Goal: Task Accomplishment & Management: Use online tool/utility

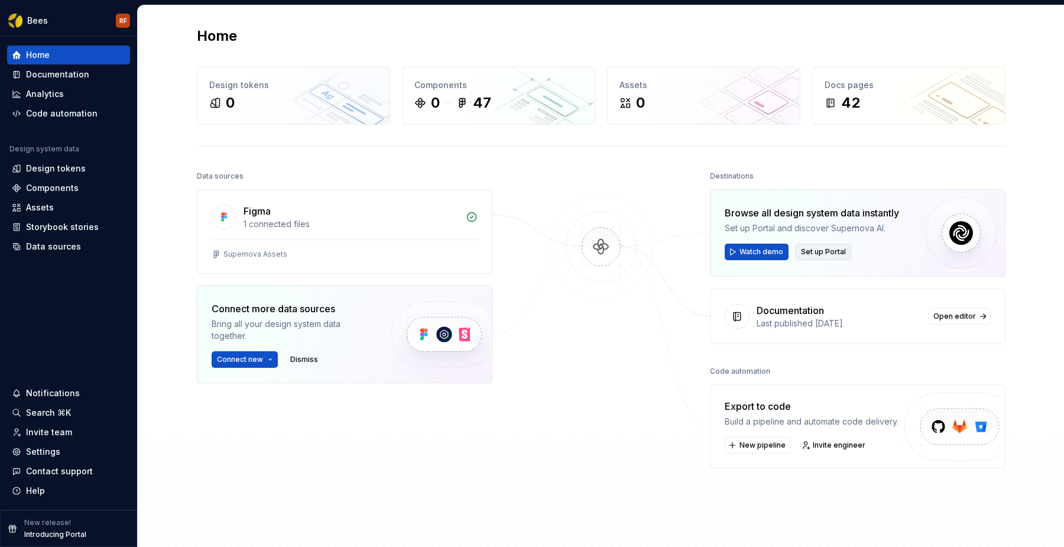
click at [801, 252] on span "Set up Portal" at bounding box center [823, 251] width 45 height 9
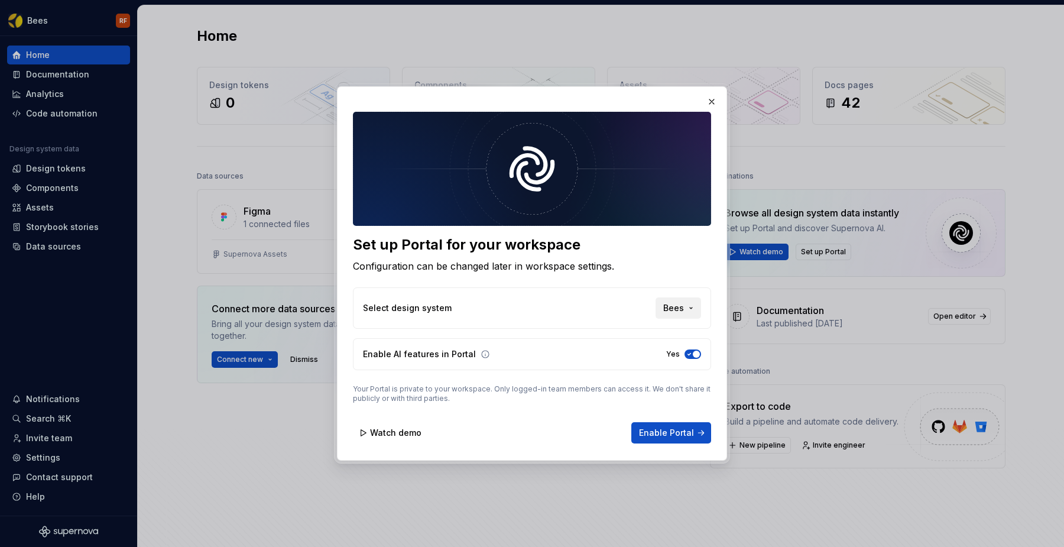
click at [670, 311] on span "Bees" at bounding box center [673, 308] width 21 height 12
click at [627, 352] on div "Hexa" at bounding box center [646, 352] width 95 height 12
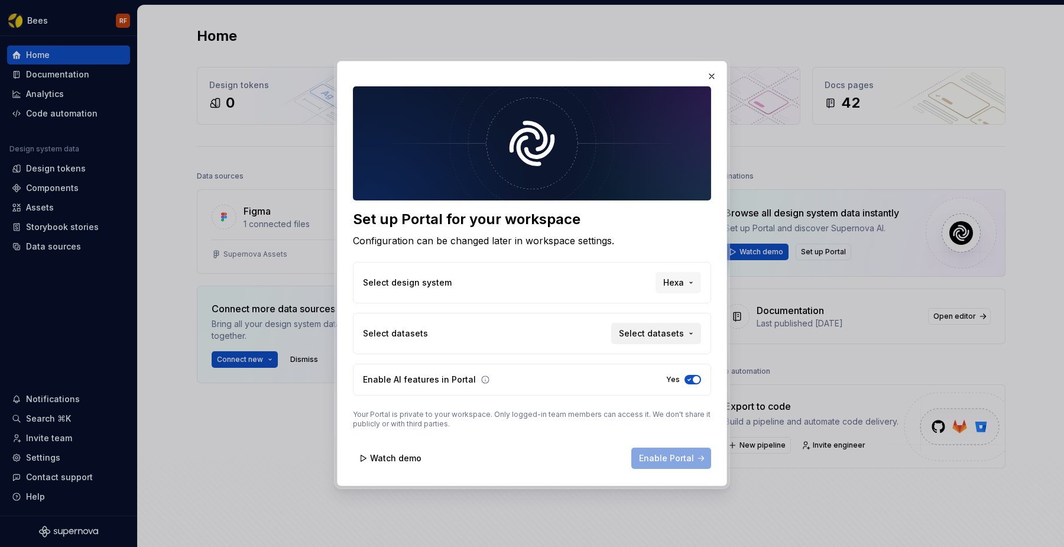
click at [670, 335] on span "Select datasets" at bounding box center [651, 334] width 65 height 12
click at [588, 382] on span "Default" at bounding box center [639, 377] width 118 height 19
click at [589, 361] on div "Suggestions" at bounding box center [589, 358] width 9 height 9
click at [717, 325] on div "Set up Portal for your workspace Configuration can be changed later in workspac…" at bounding box center [532, 273] width 1064 height 547
click at [664, 456] on span "Enable Portal" at bounding box center [666, 458] width 55 height 12
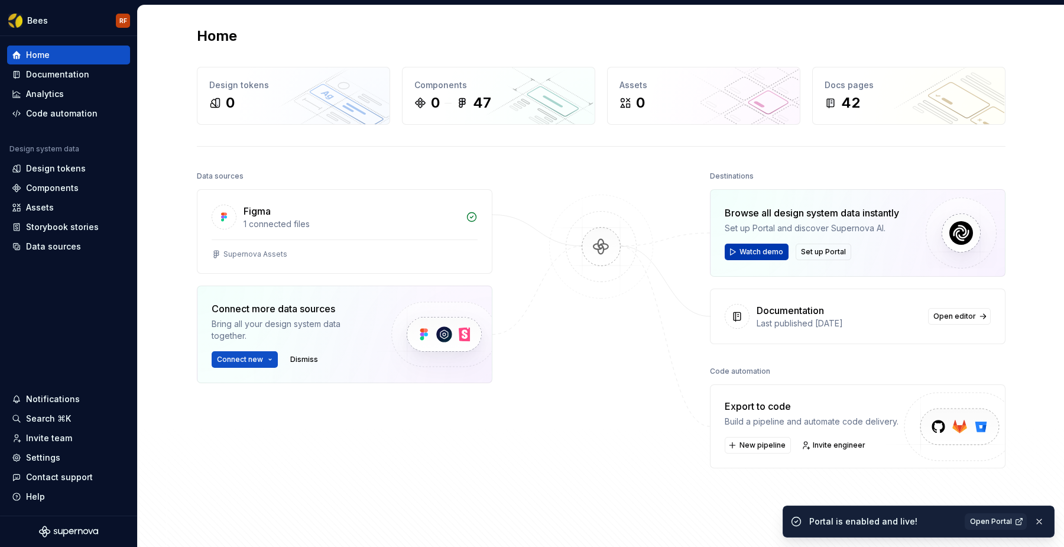
click at [748, 254] on span "Watch demo" at bounding box center [762, 251] width 44 height 9
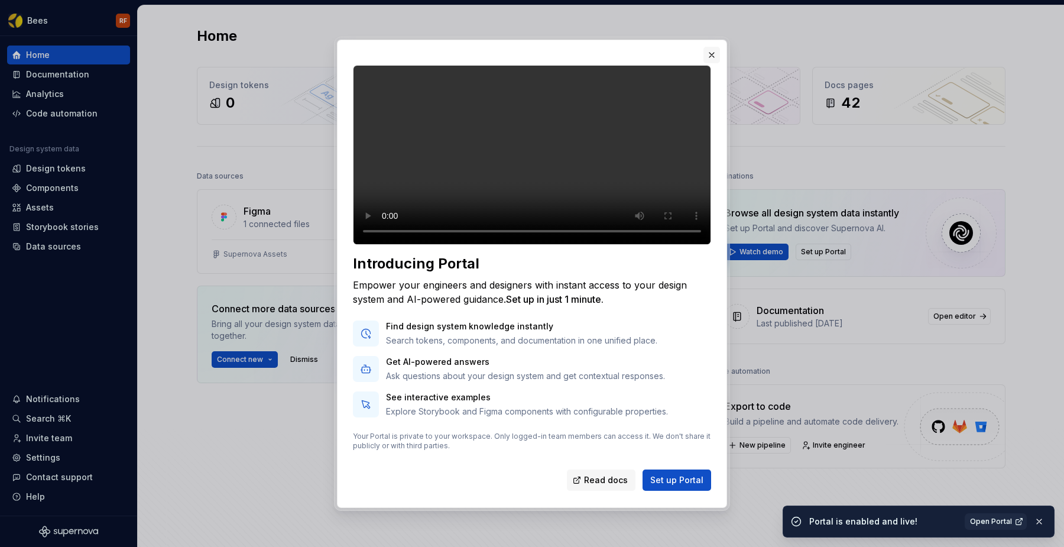
click at [715, 47] on button "button" at bounding box center [711, 55] width 17 height 17
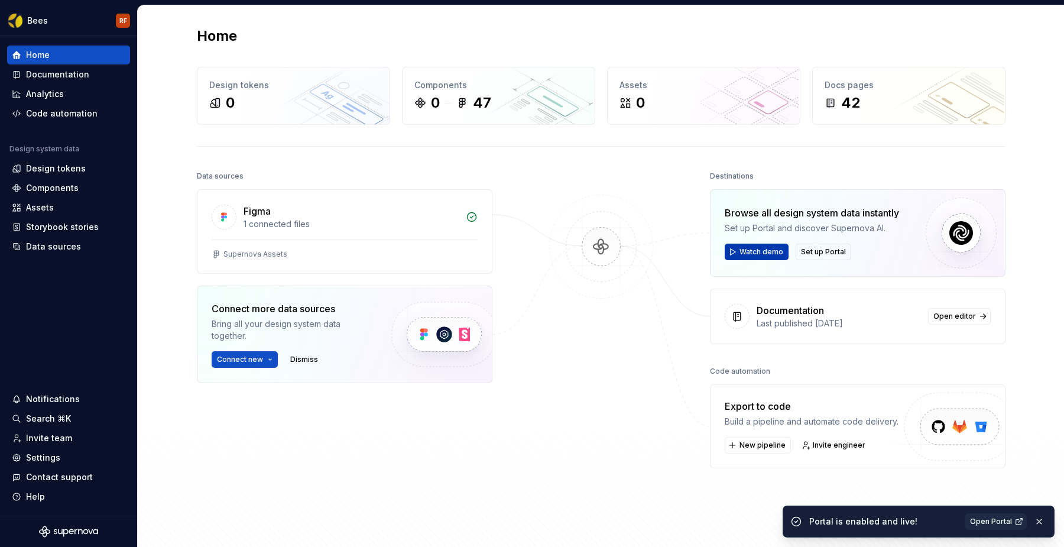
click at [763, 249] on span "Watch demo" at bounding box center [762, 251] width 44 height 9
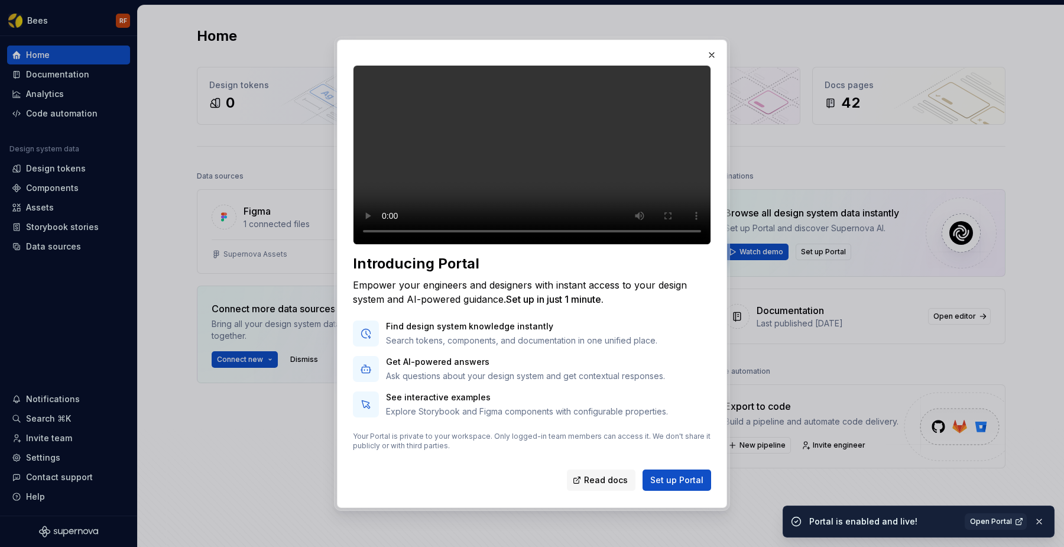
click at [531, 184] on video at bounding box center [532, 155] width 358 height 180
click at [711, 47] on button "button" at bounding box center [711, 55] width 17 height 17
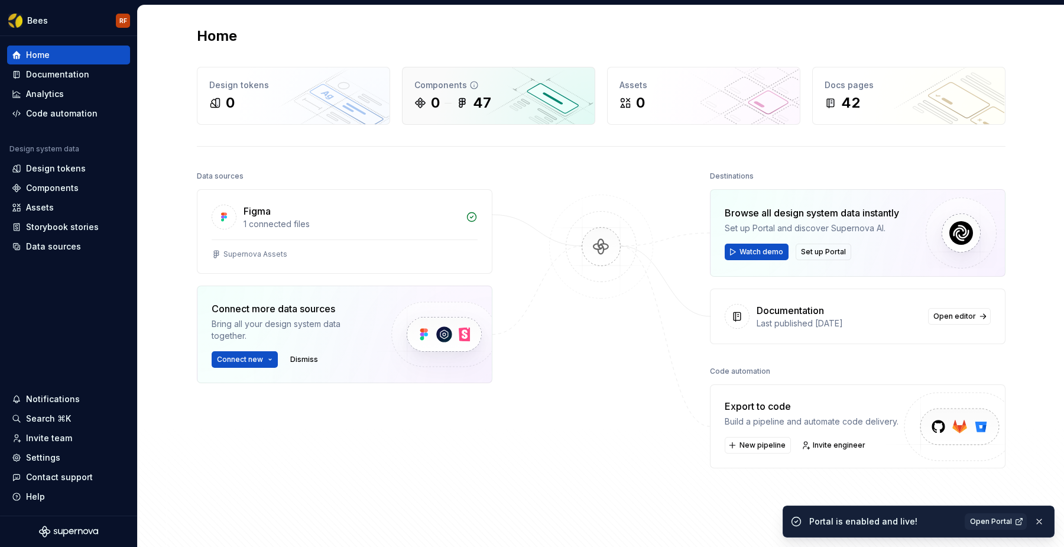
click at [466, 92] on div "Components 0 47" at bounding box center [499, 95] width 192 height 57
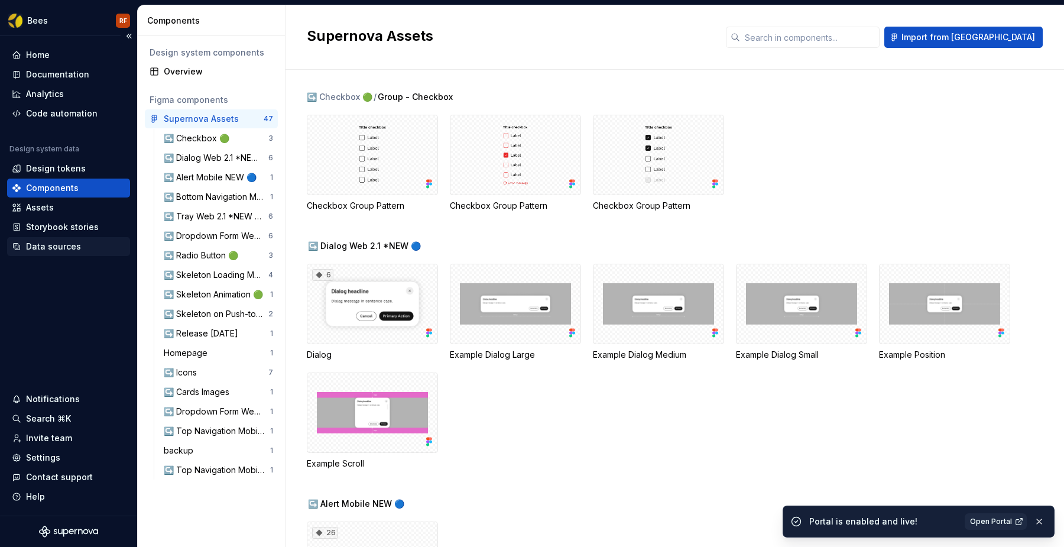
click at [36, 250] on div "Data sources" at bounding box center [53, 247] width 55 height 12
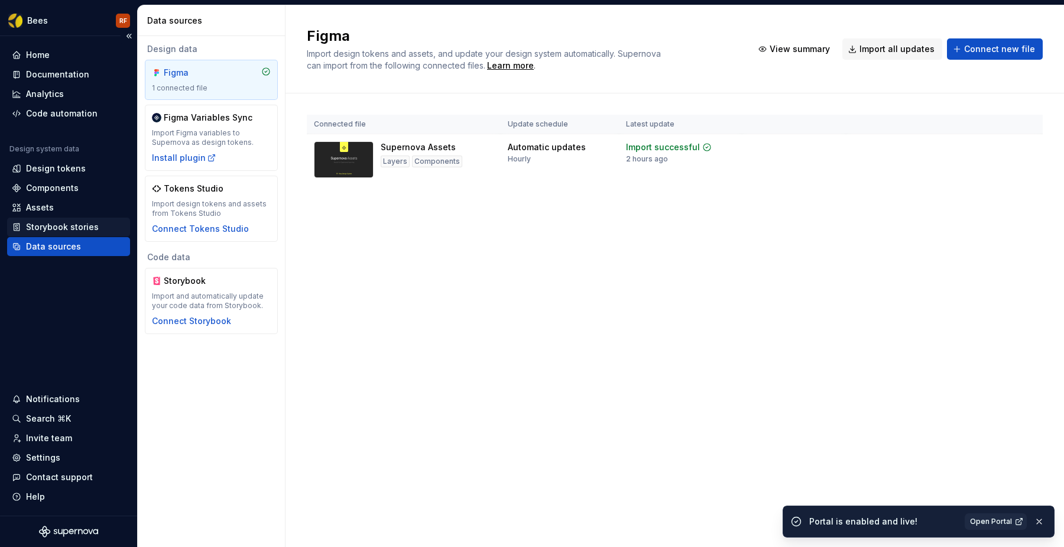
click at [49, 225] on div "Storybook stories" at bounding box center [62, 227] width 73 height 12
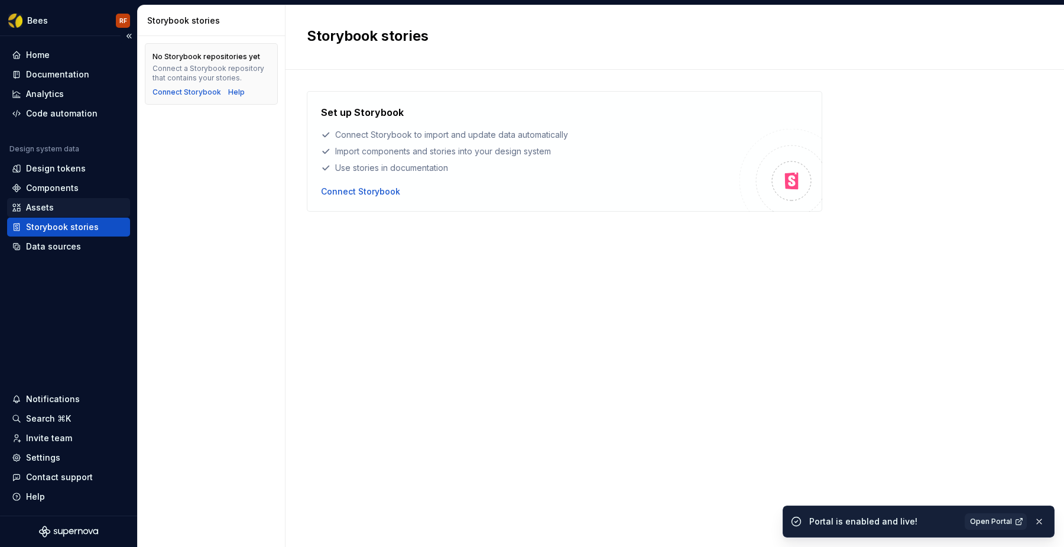
click at [53, 200] on div "Assets" at bounding box center [68, 207] width 123 height 19
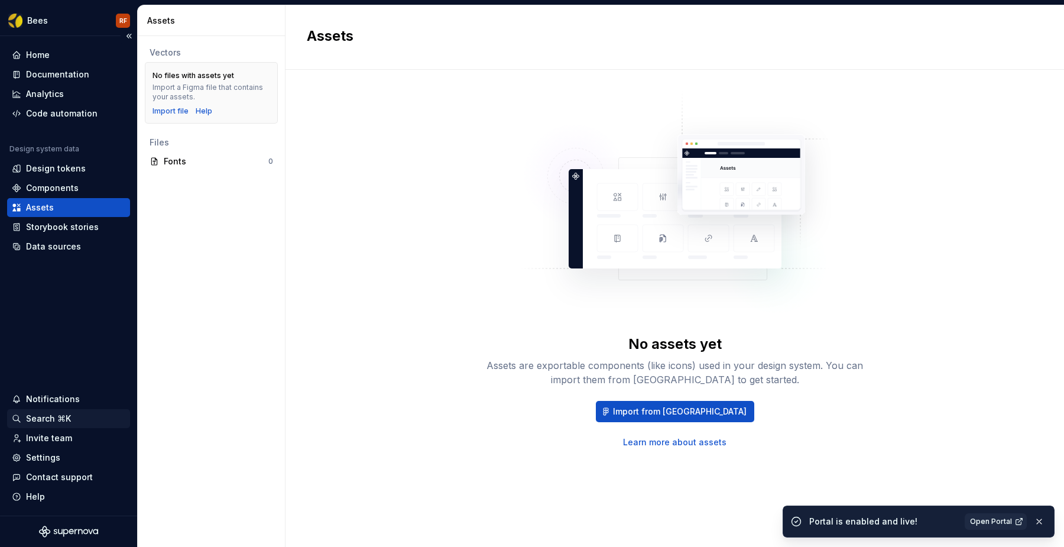
click at [36, 417] on div "Search ⌘K" at bounding box center [48, 419] width 45 height 12
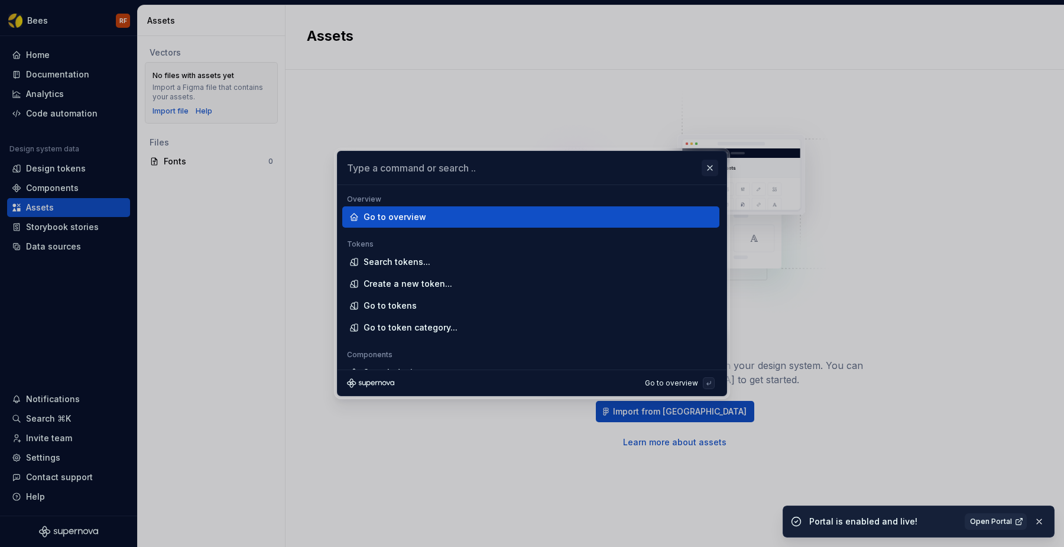
click at [715, 166] on button "button" at bounding box center [710, 168] width 17 height 17
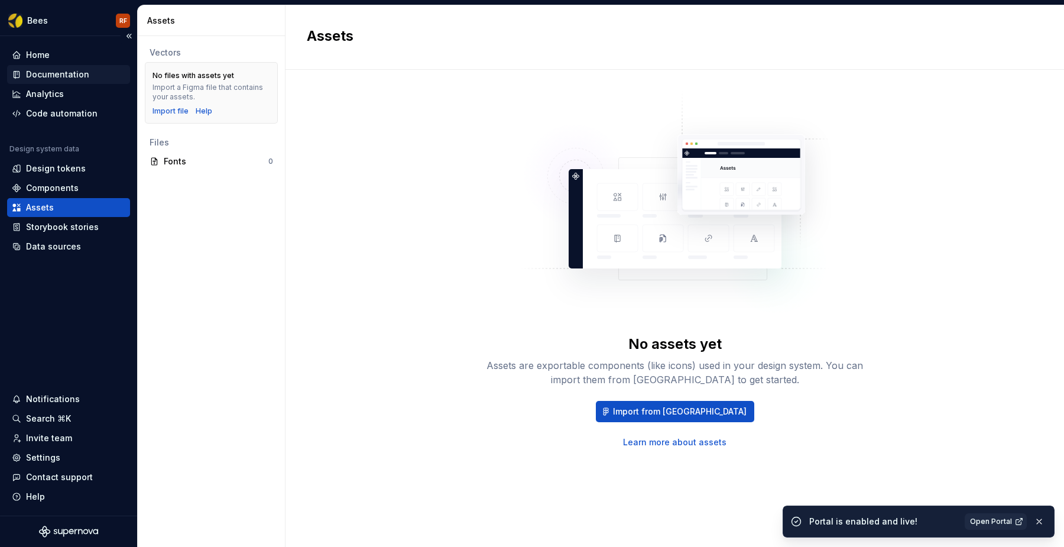
click at [33, 74] on div "Documentation" at bounding box center [57, 75] width 63 height 12
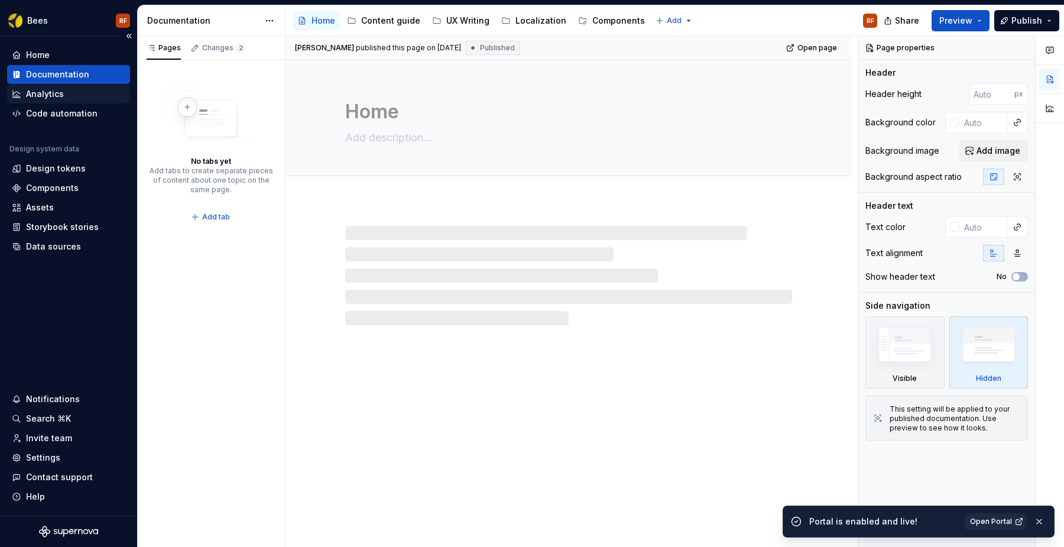
type textarea "*"
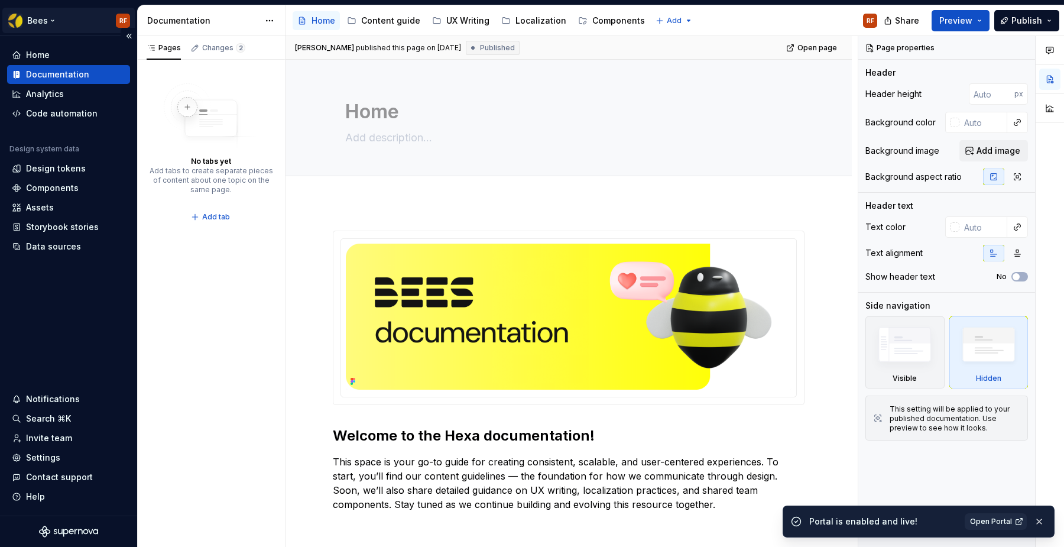
click at [53, 20] on html "Bees RF Home Documentation Analytics Code automation Design system data Design …" at bounding box center [532, 273] width 1064 height 547
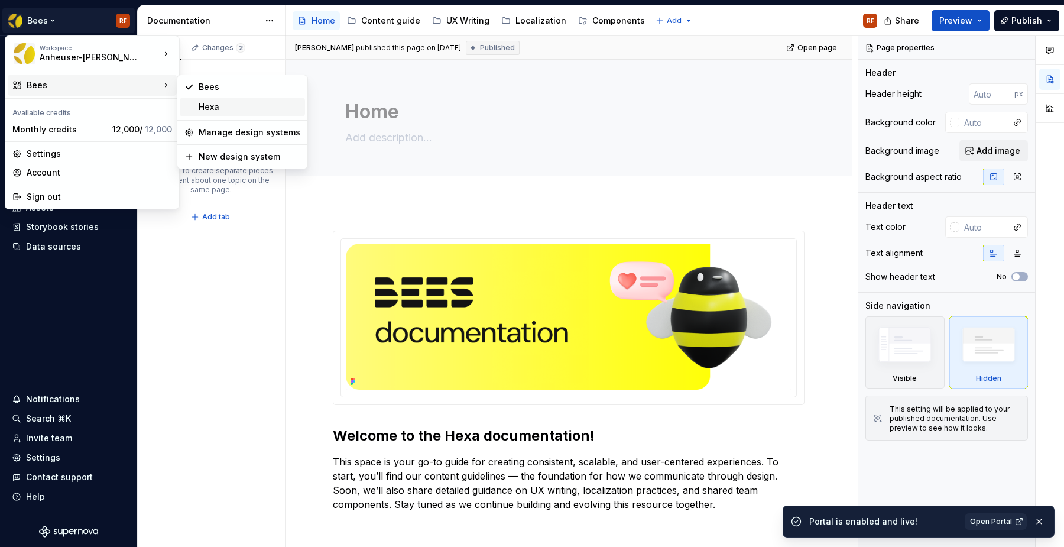
click at [195, 104] on div "Hexa" at bounding box center [242, 107] width 125 height 19
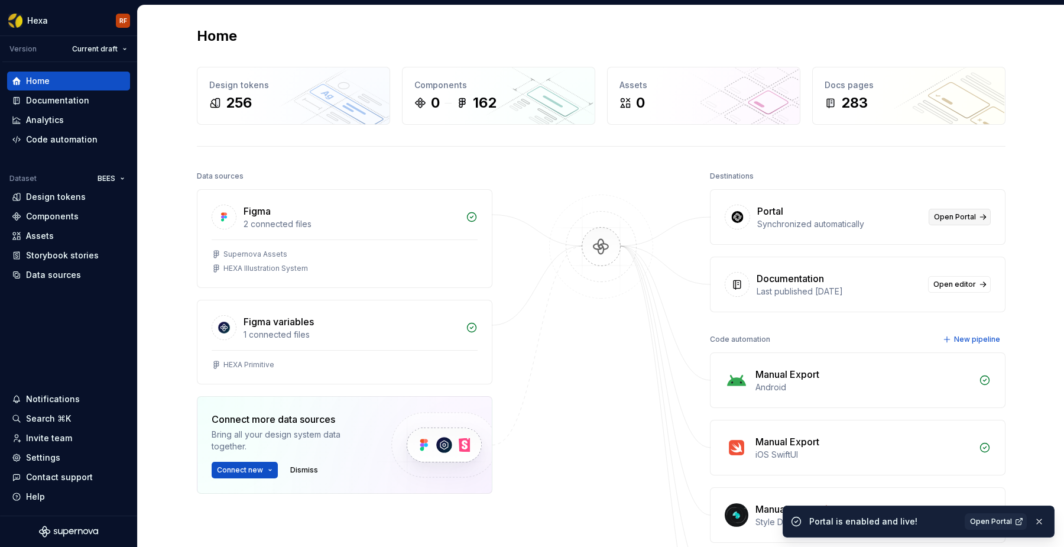
click at [953, 216] on span "Open Portal" at bounding box center [955, 216] width 42 height 9
